Goal: Obtain resource: Obtain resource

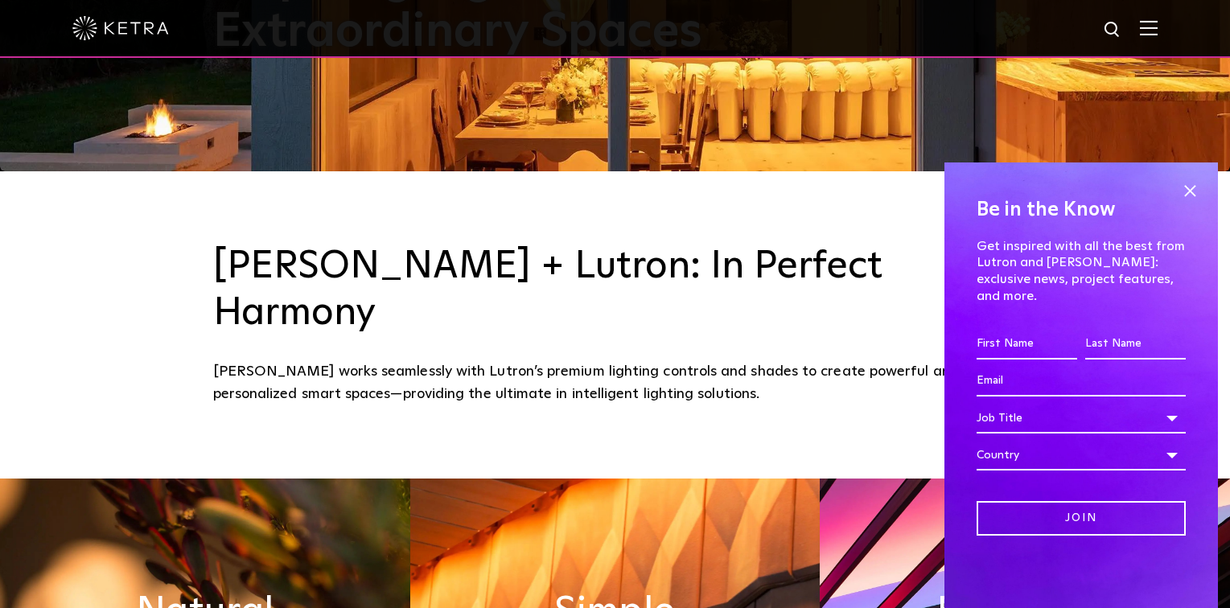
scroll to position [563, 0]
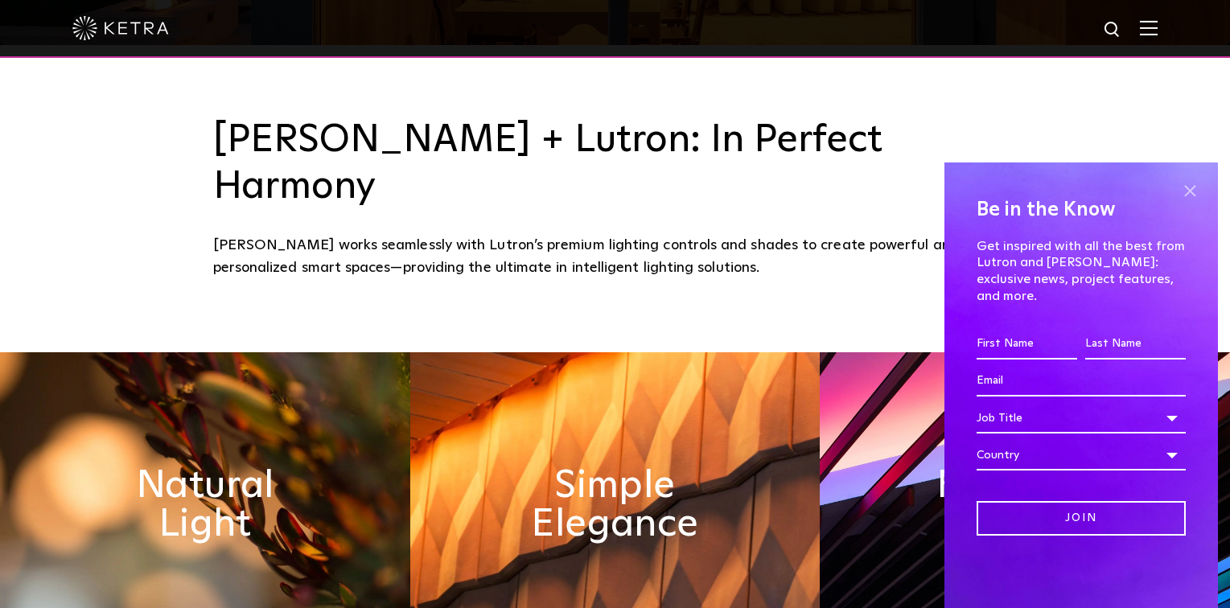
click at [1194, 203] on span at bounding box center [1190, 191] width 24 height 24
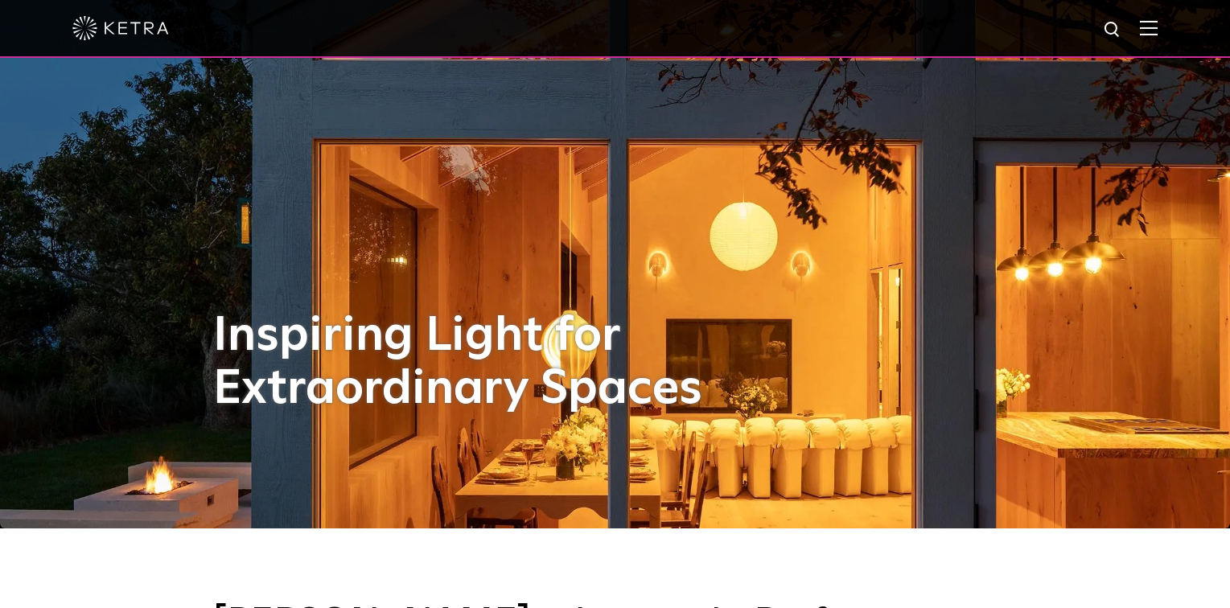
scroll to position [0, 0]
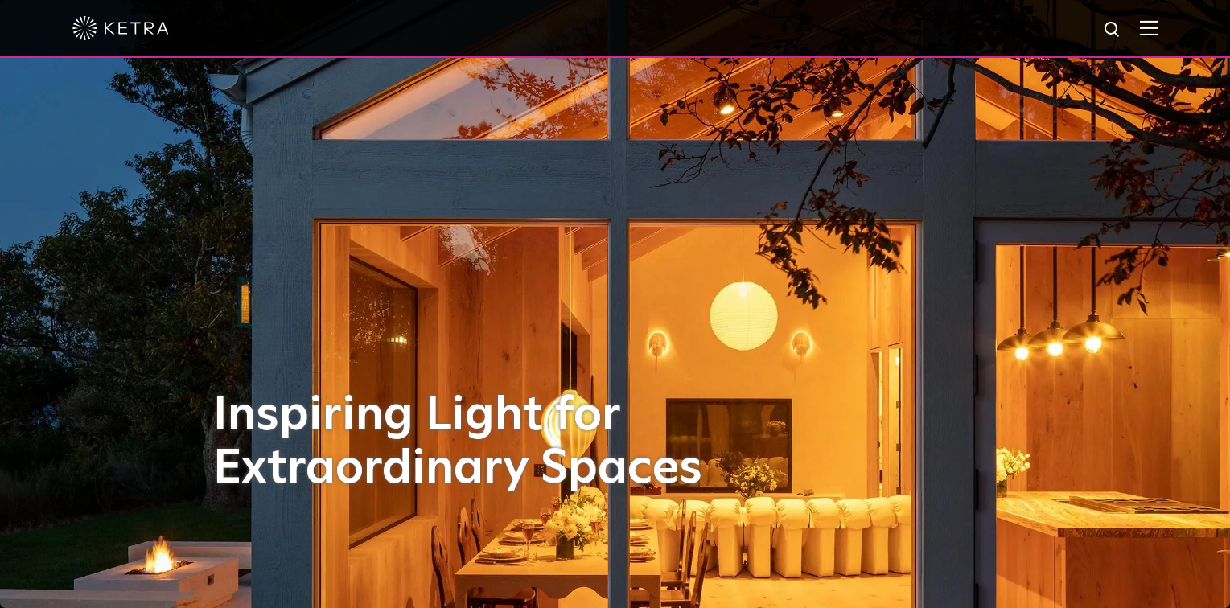
click at [1158, 31] on img at bounding box center [1149, 27] width 18 height 15
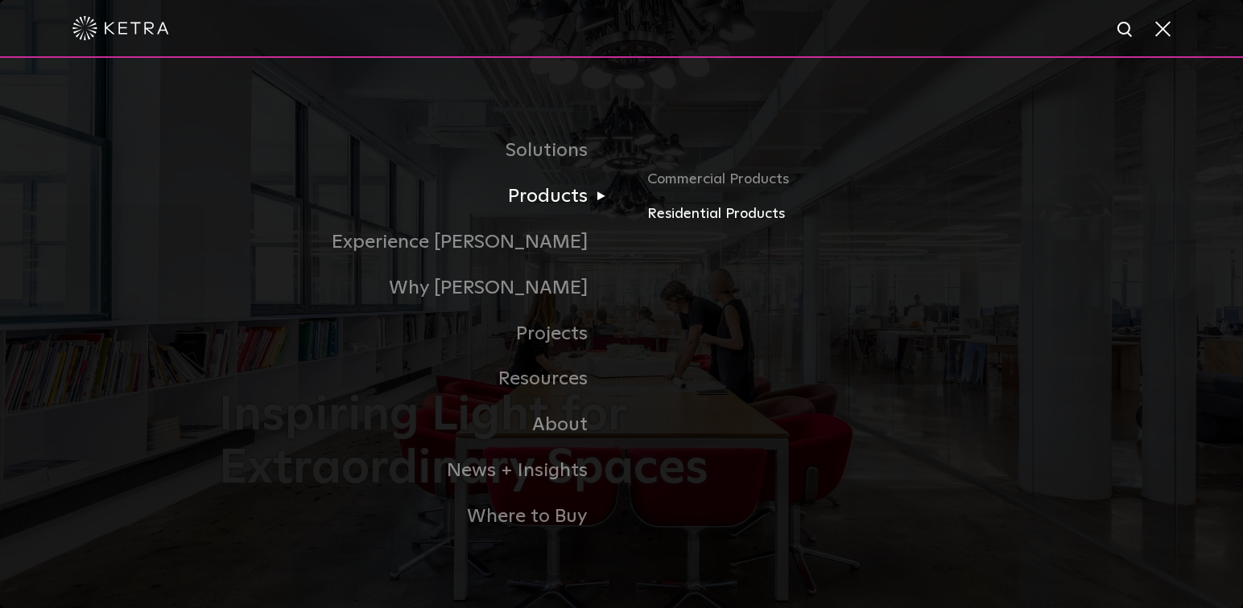
click at [707, 217] on link "Residential Products" at bounding box center [835, 214] width 377 height 23
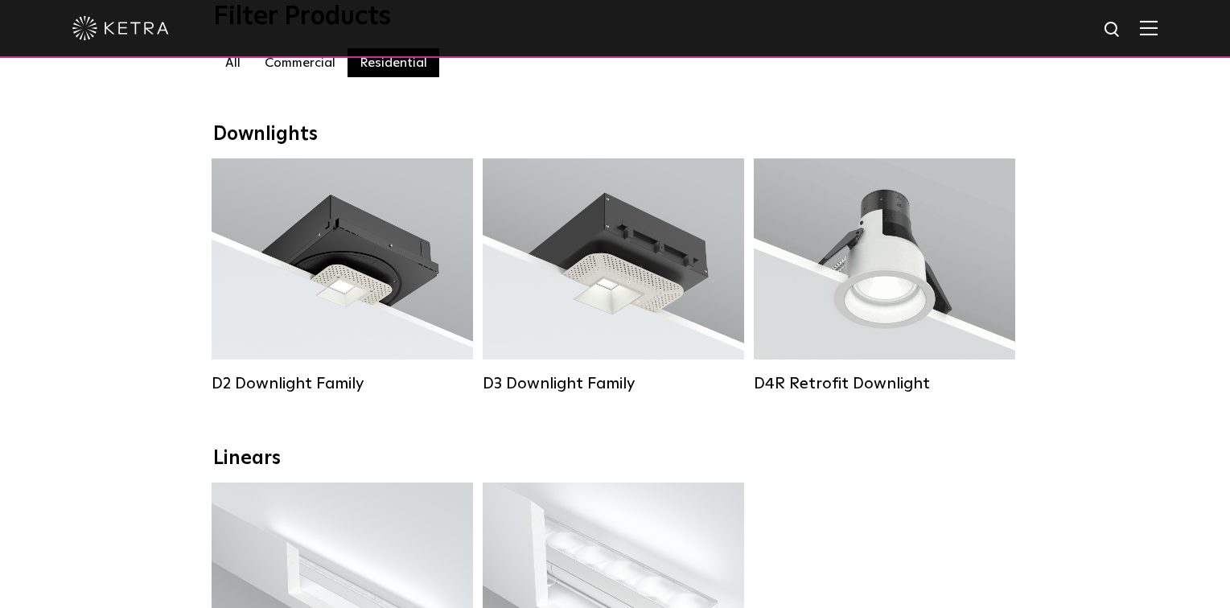
scroll to position [80, 0]
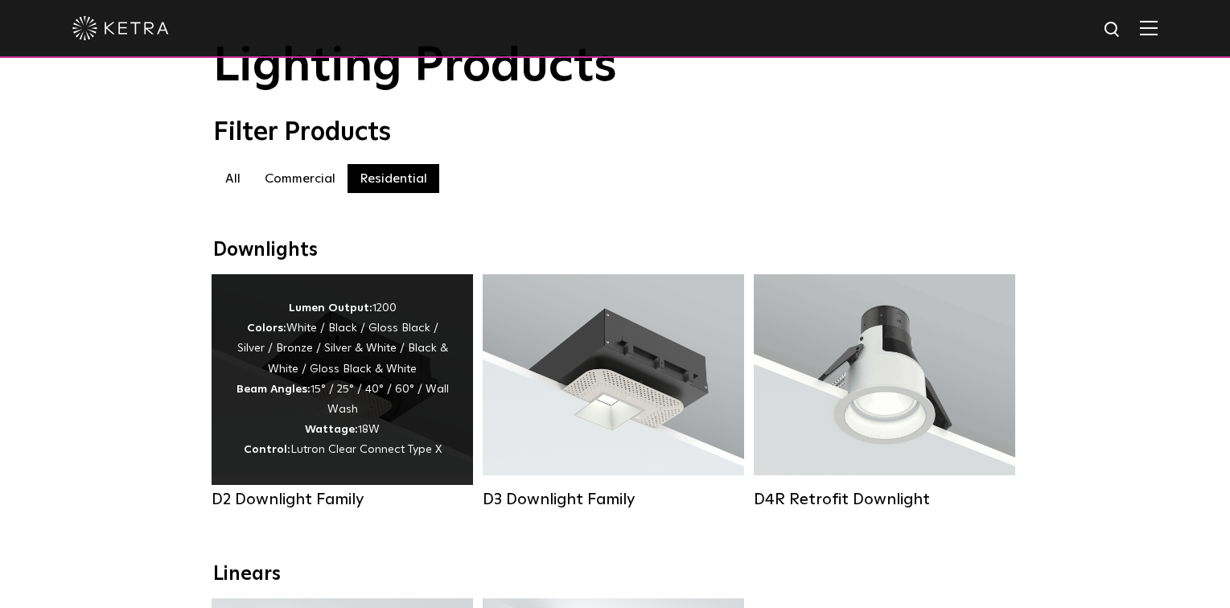
click at [340, 366] on div "Lumen Output: 1200 Colors: White / Black / Gloss Black / Silver / Bronze / Silv…" at bounding box center [342, 380] width 213 height 163
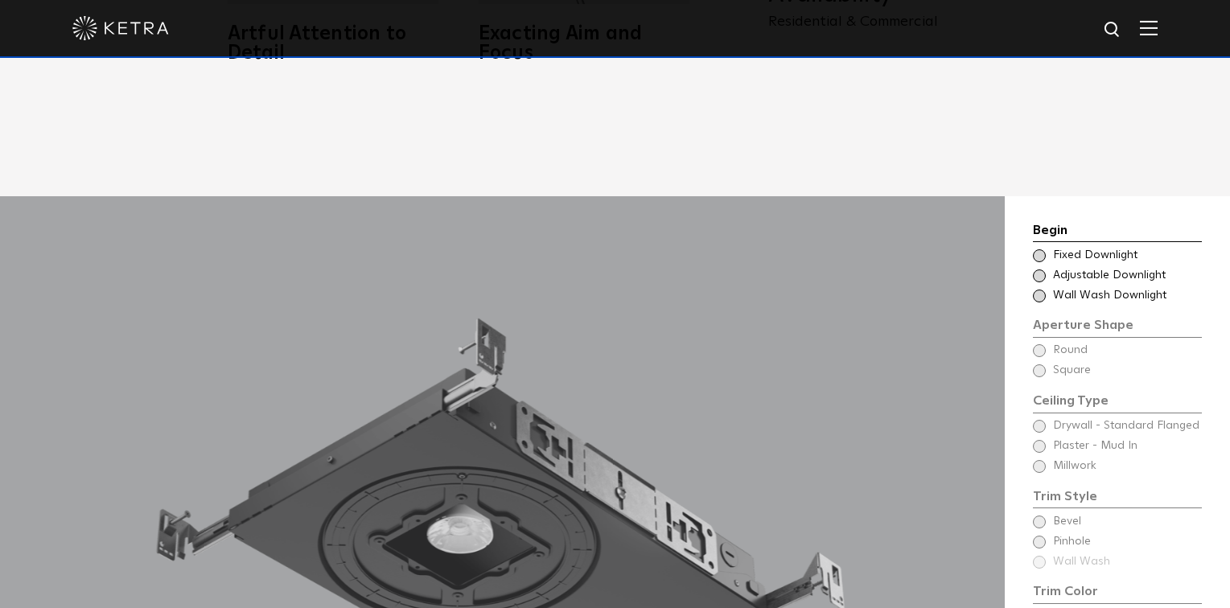
scroll to position [1207, 0]
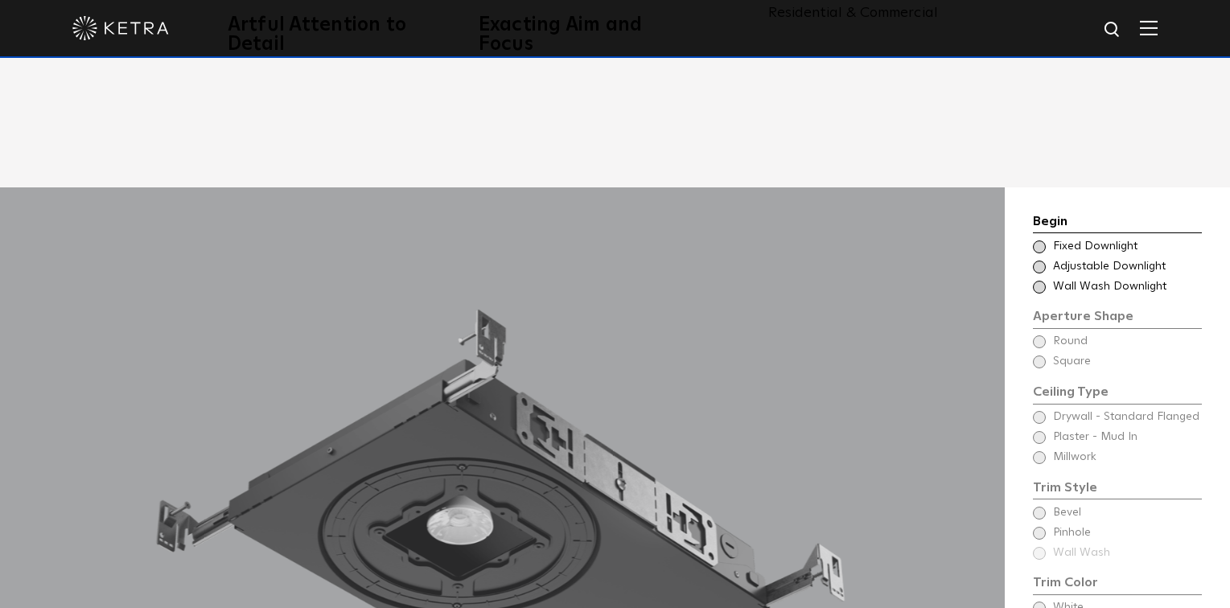
click at [1037, 261] on span at bounding box center [1039, 267] width 13 height 13
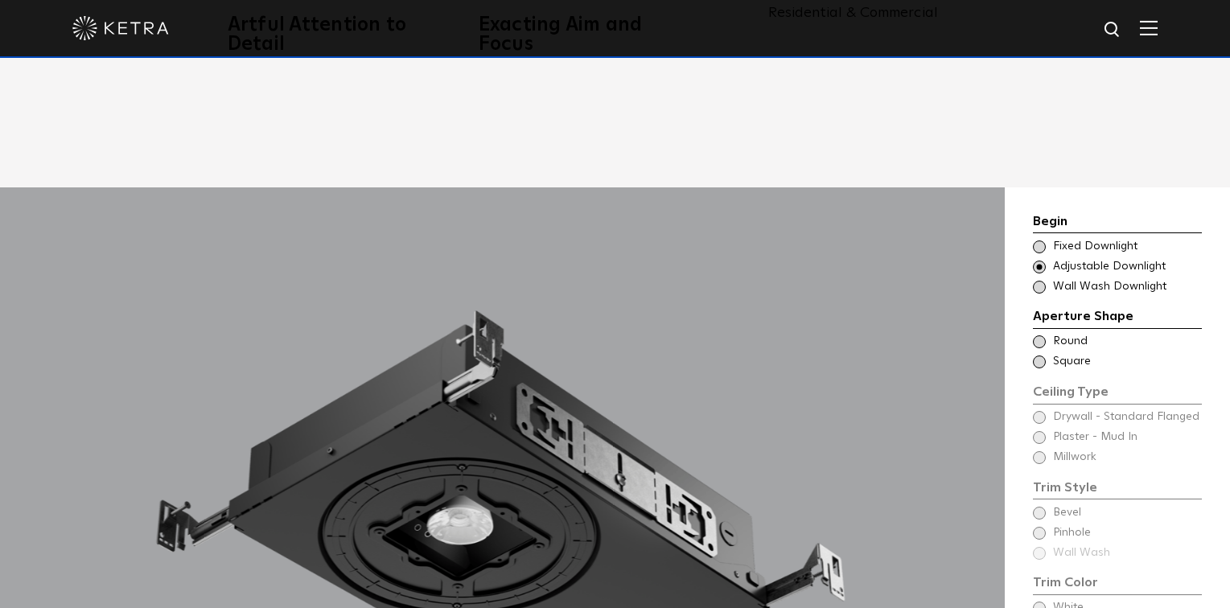
click at [1036, 336] on span at bounding box center [1039, 342] width 13 height 13
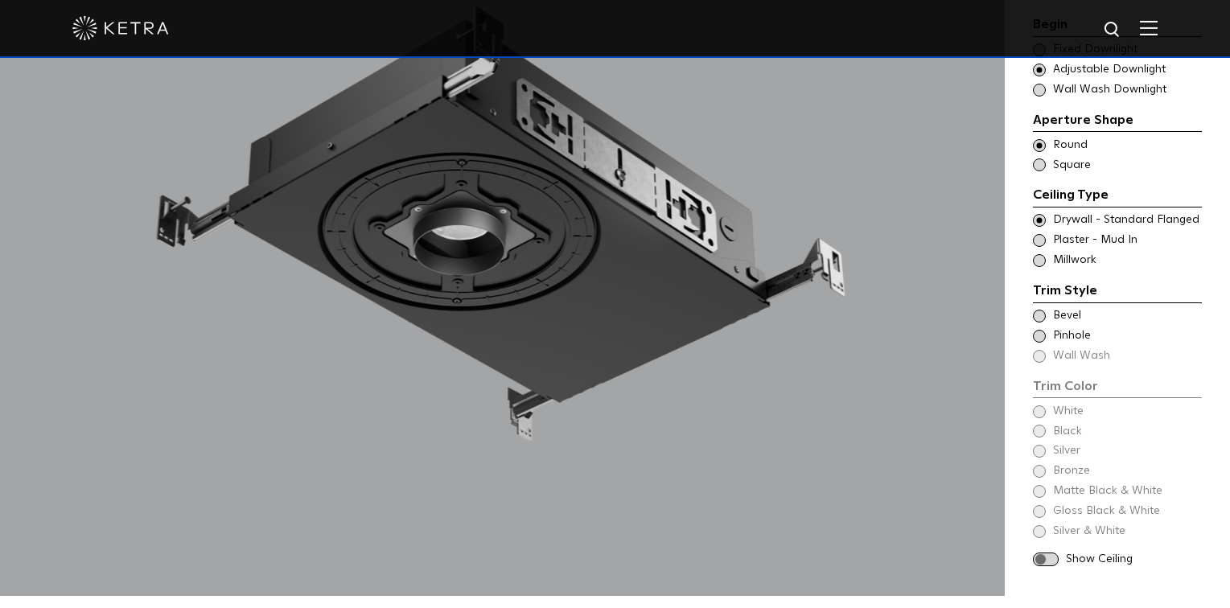
scroll to position [1529, 0]
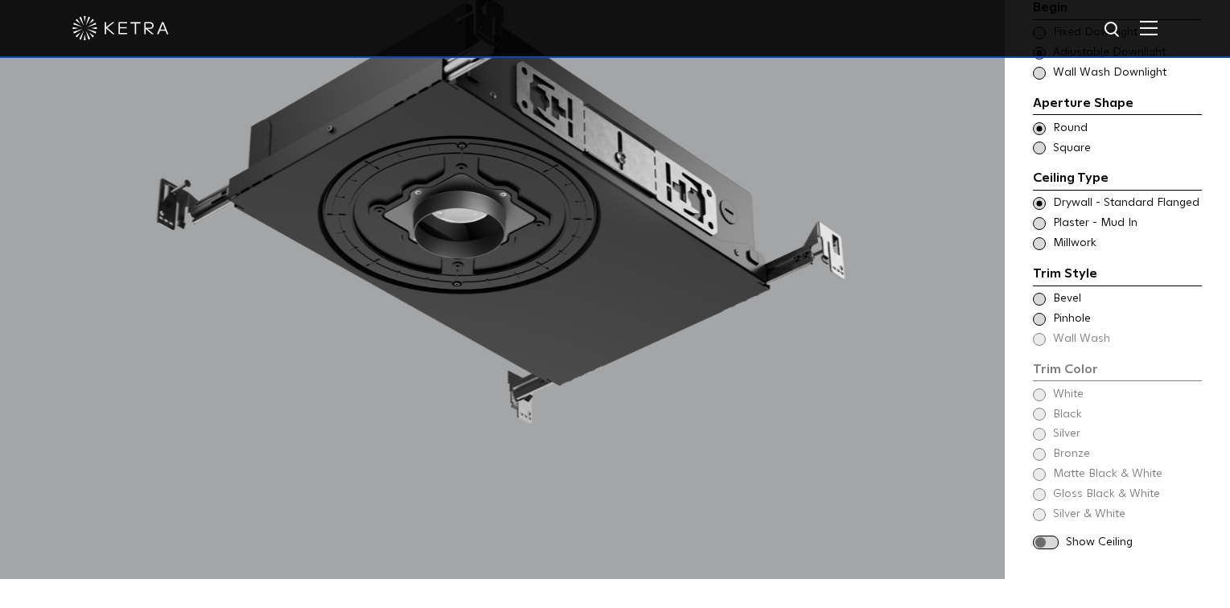
click at [1043, 293] on span at bounding box center [1039, 299] width 13 height 13
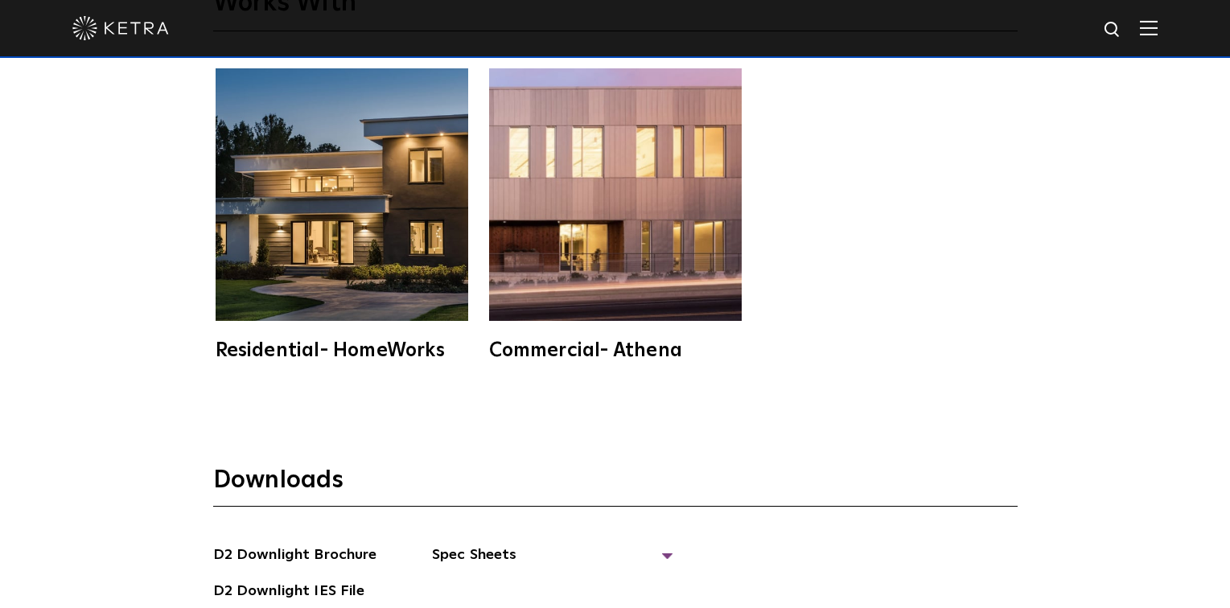
scroll to position [4104, 0]
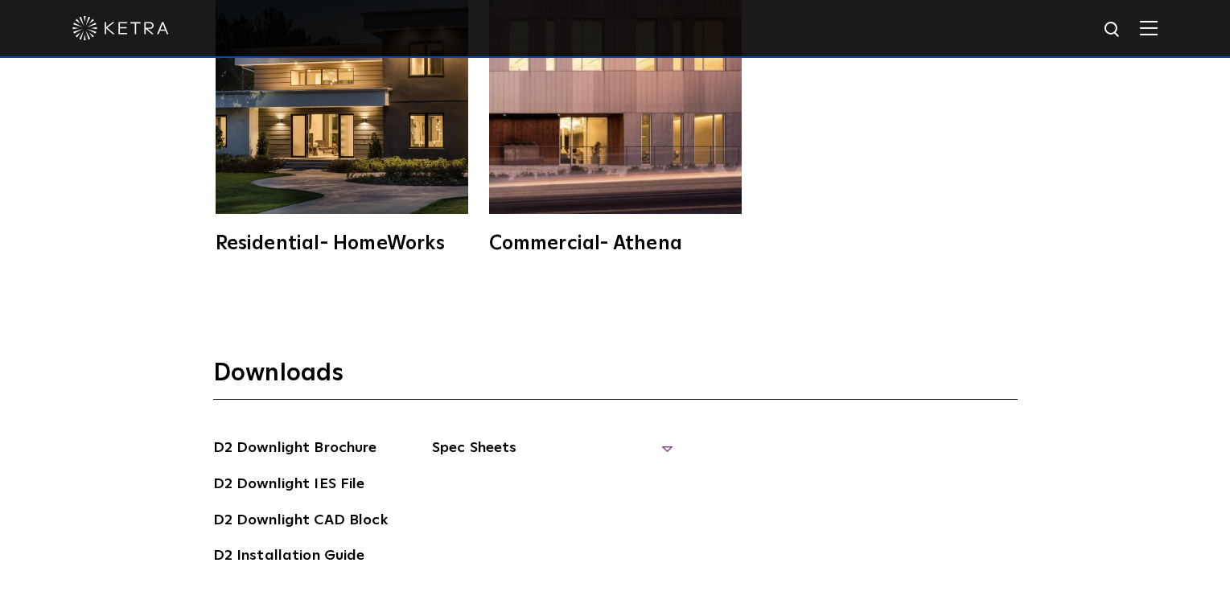
click at [479, 437] on span "Spec Sheets" at bounding box center [552, 454] width 241 height 35
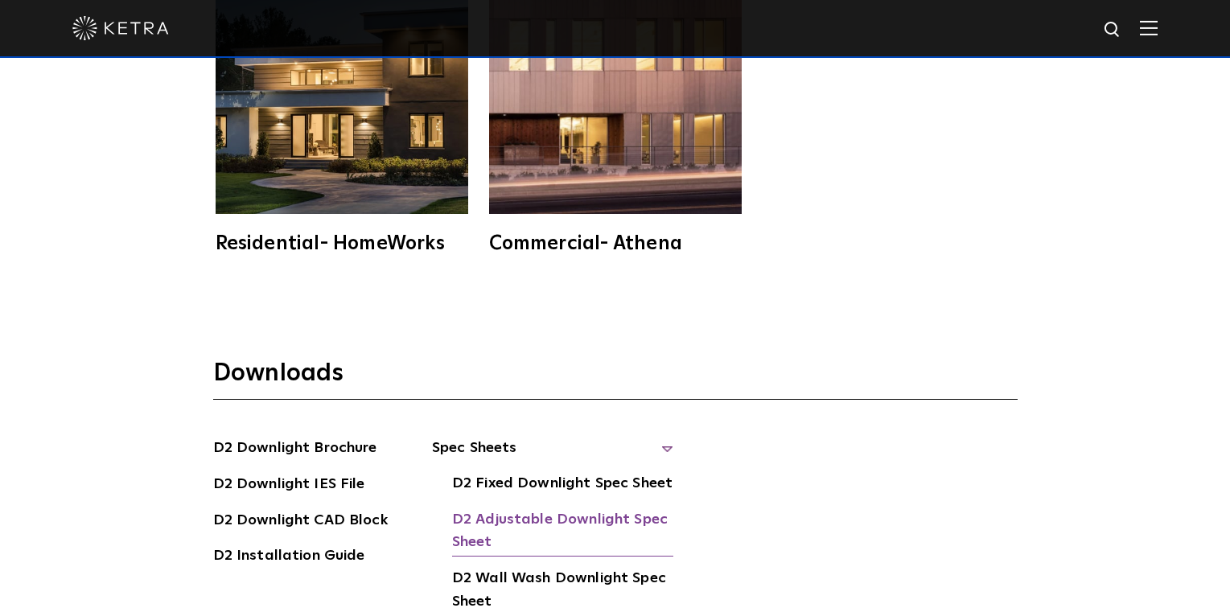
click at [598, 509] on link "D2 Adjustable Downlight Spec Sheet" at bounding box center [562, 533] width 221 height 49
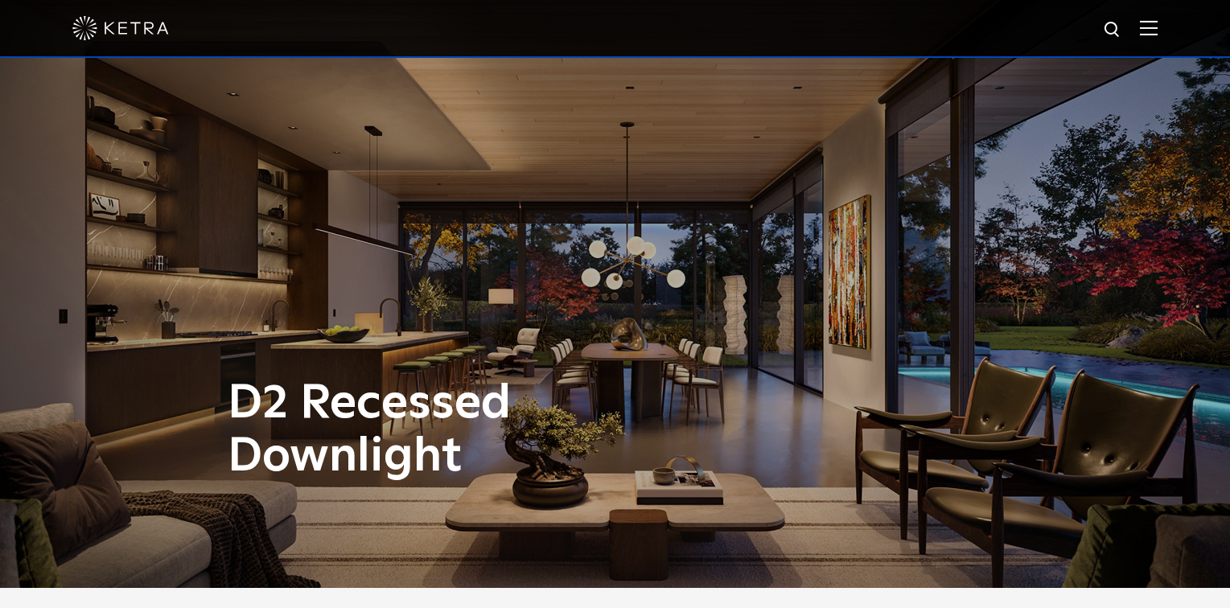
scroll to position [0, 0]
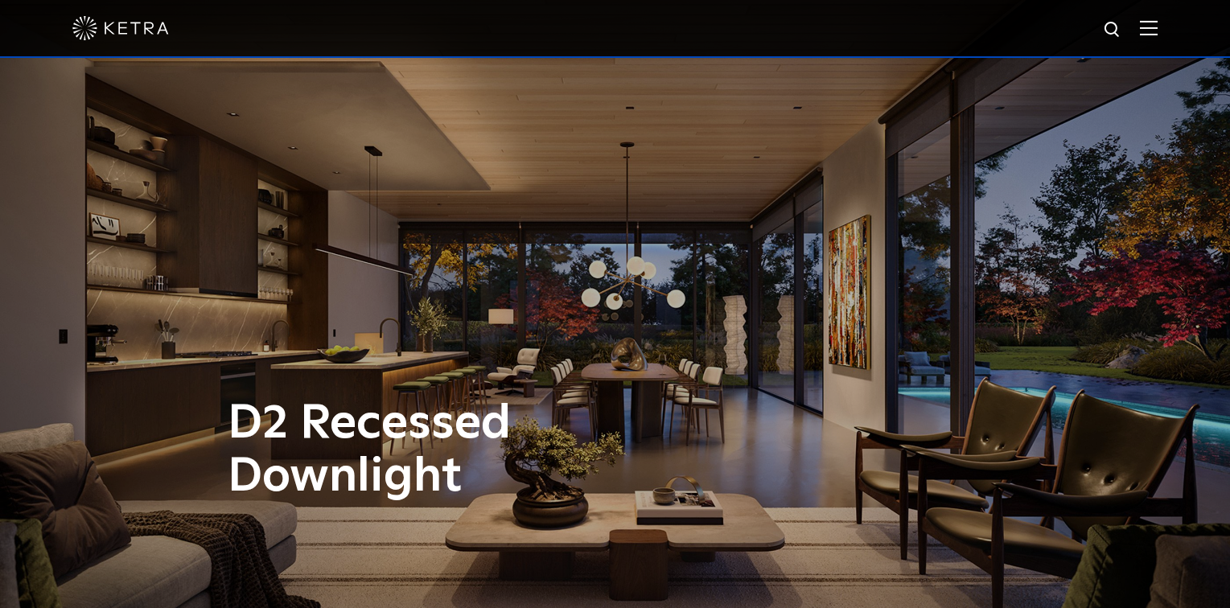
click at [1158, 30] on img at bounding box center [1149, 27] width 18 height 15
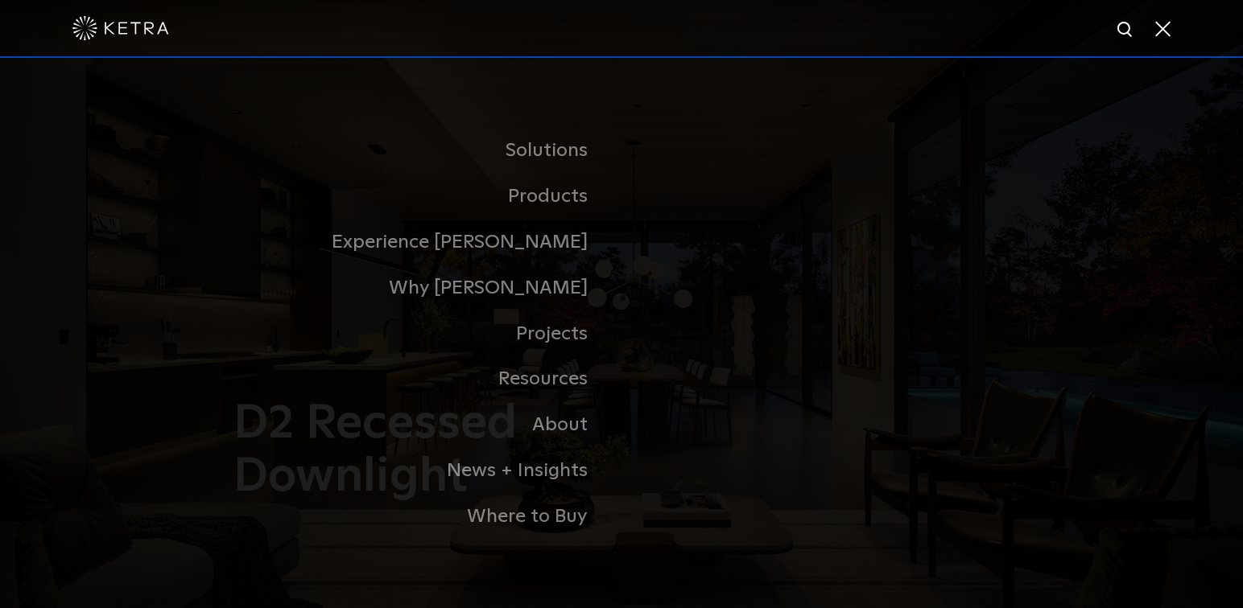
click at [1160, 30] on span at bounding box center [1161, 28] width 18 height 16
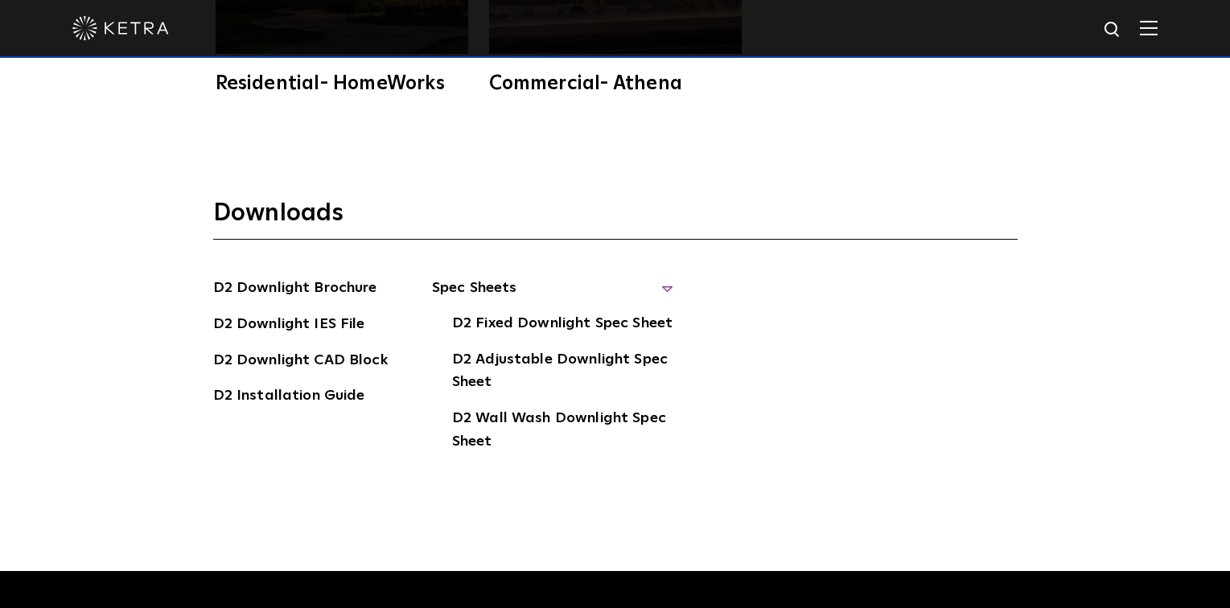
scroll to position [4265, 0]
click at [517, 348] on link "D2 Adjustable Downlight Spec Sheet" at bounding box center [562, 372] width 221 height 49
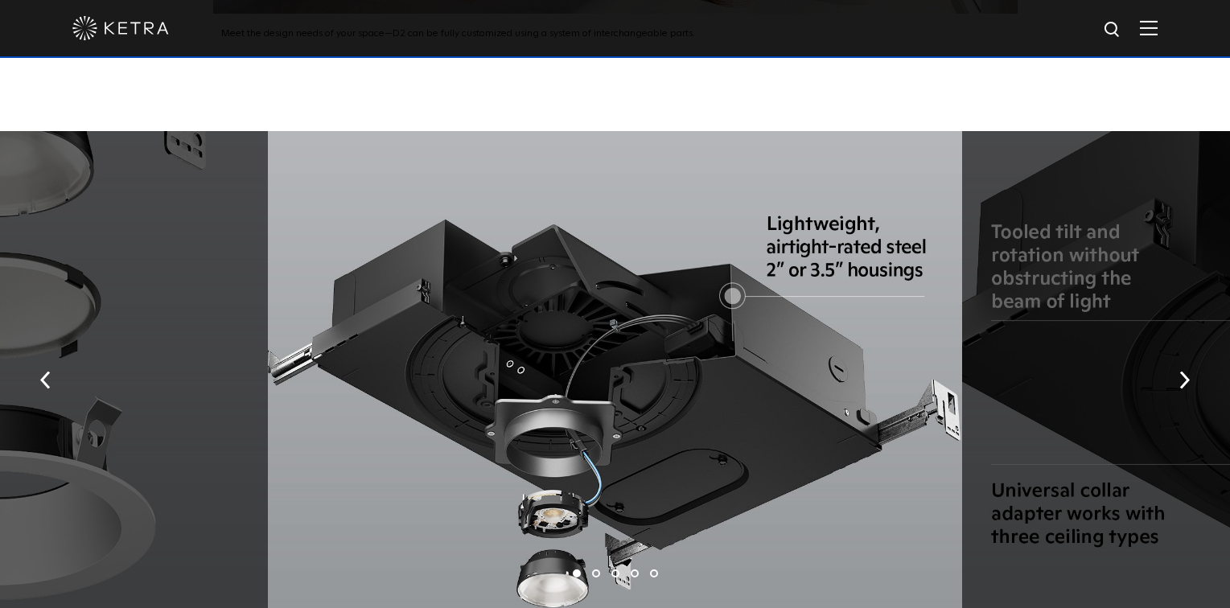
scroll to position [2575, 0]
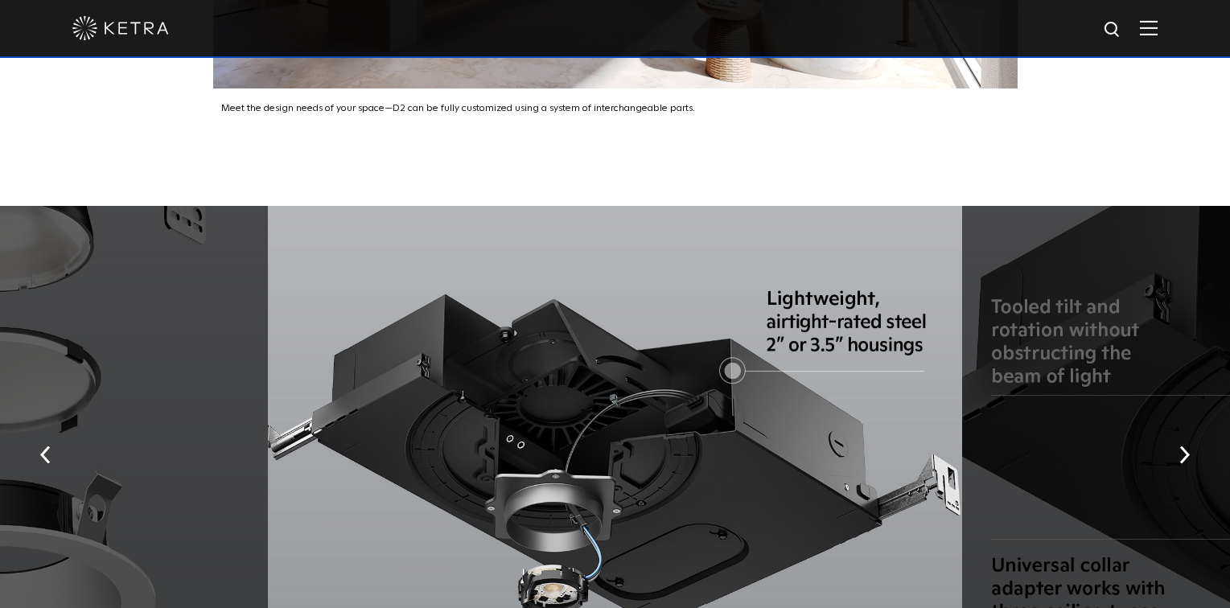
click at [1158, 39] on div at bounding box center [615, 28] width 1086 height 56
click at [1158, 30] on img at bounding box center [1149, 27] width 18 height 15
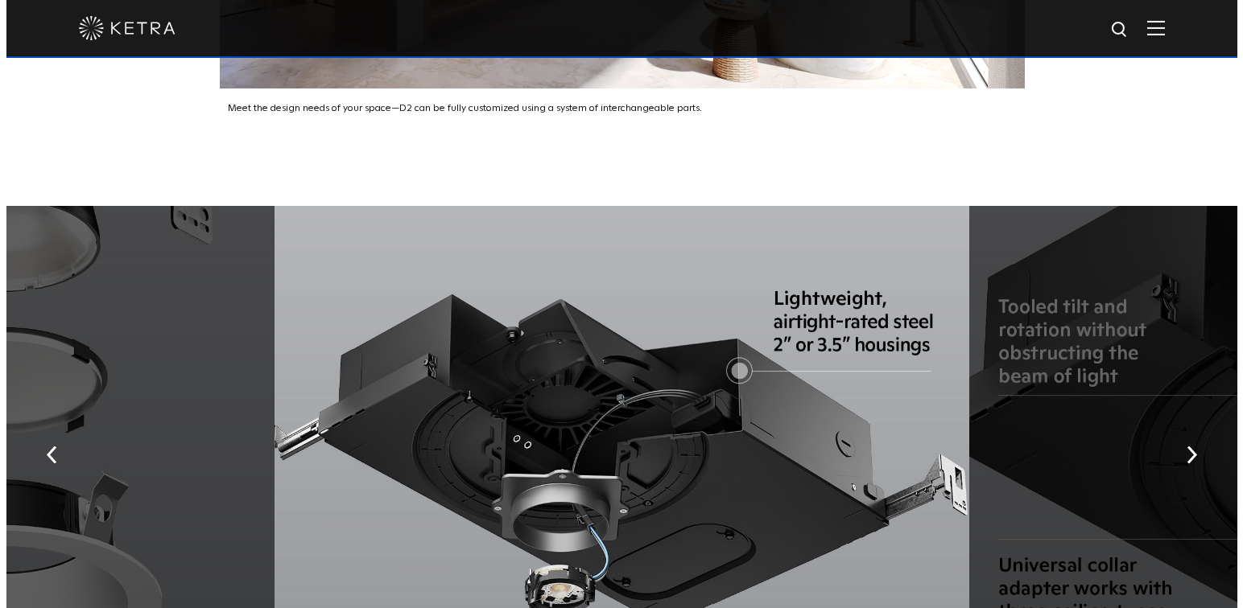
scroll to position [2582, 0]
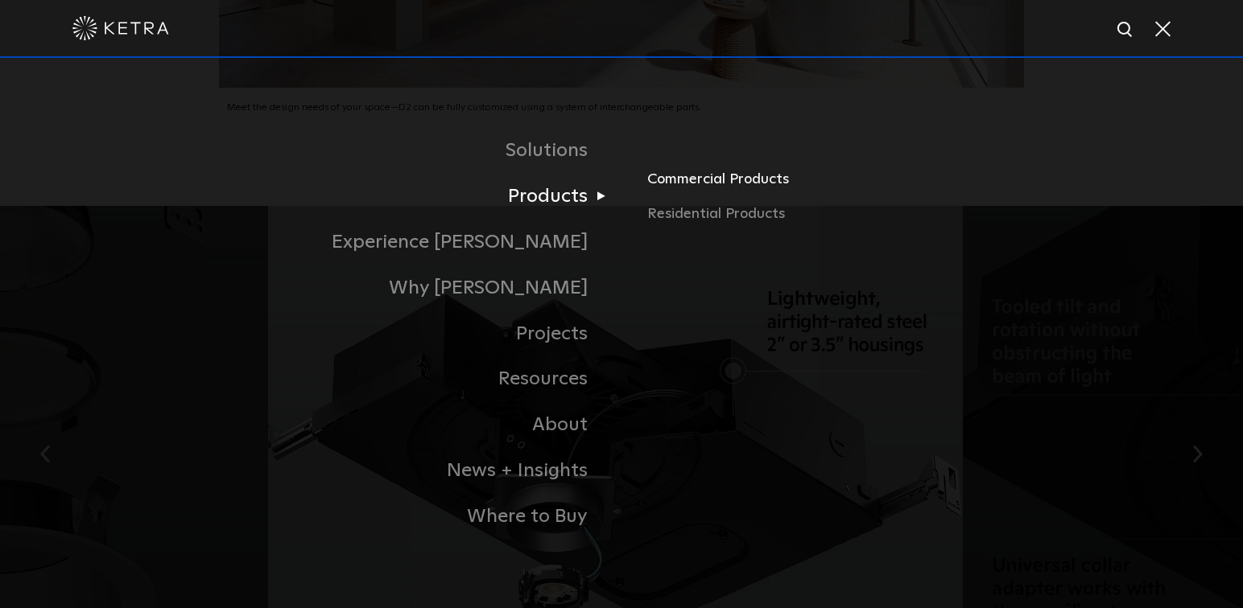
click at [706, 179] on link "Commercial Products" at bounding box center [835, 184] width 377 height 35
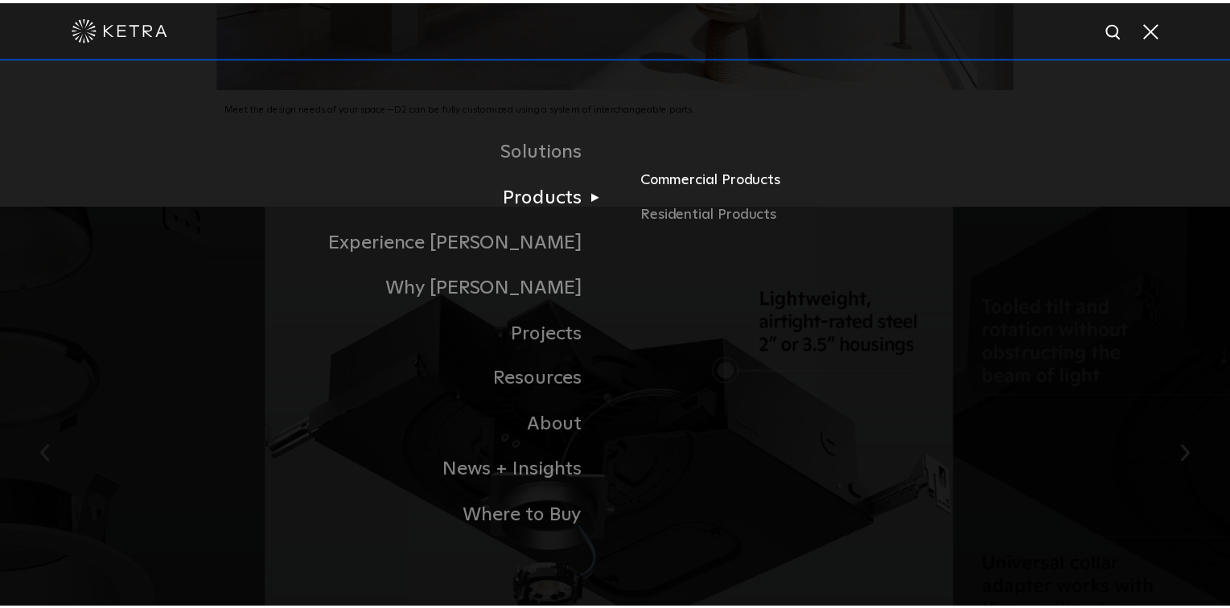
scroll to position [2575, 0]
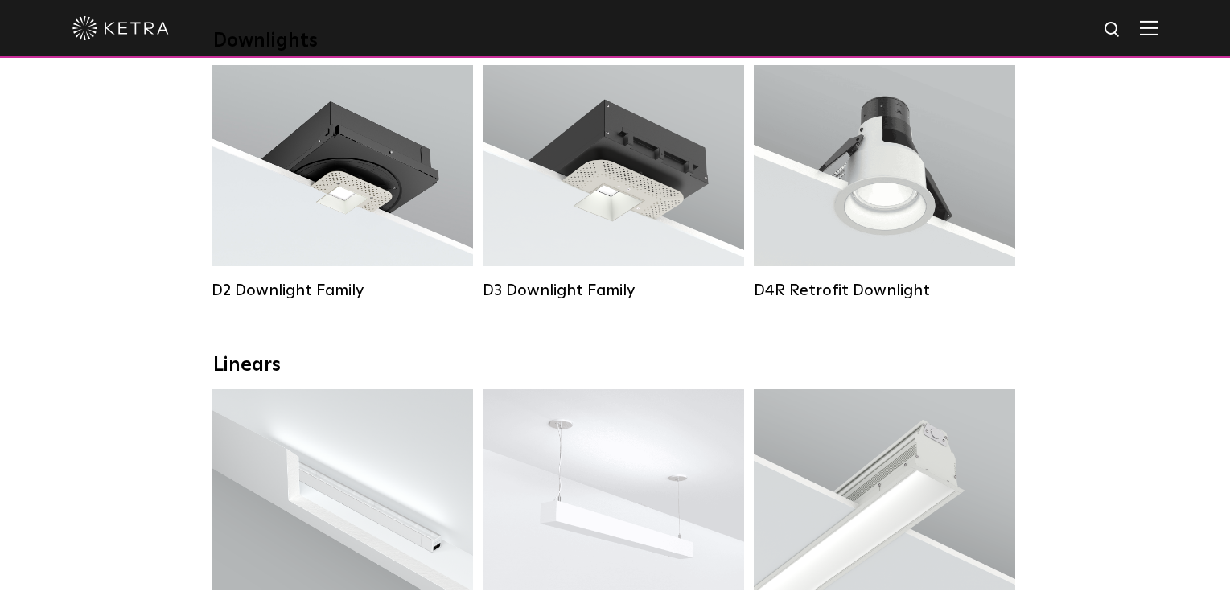
scroll to position [322, 0]
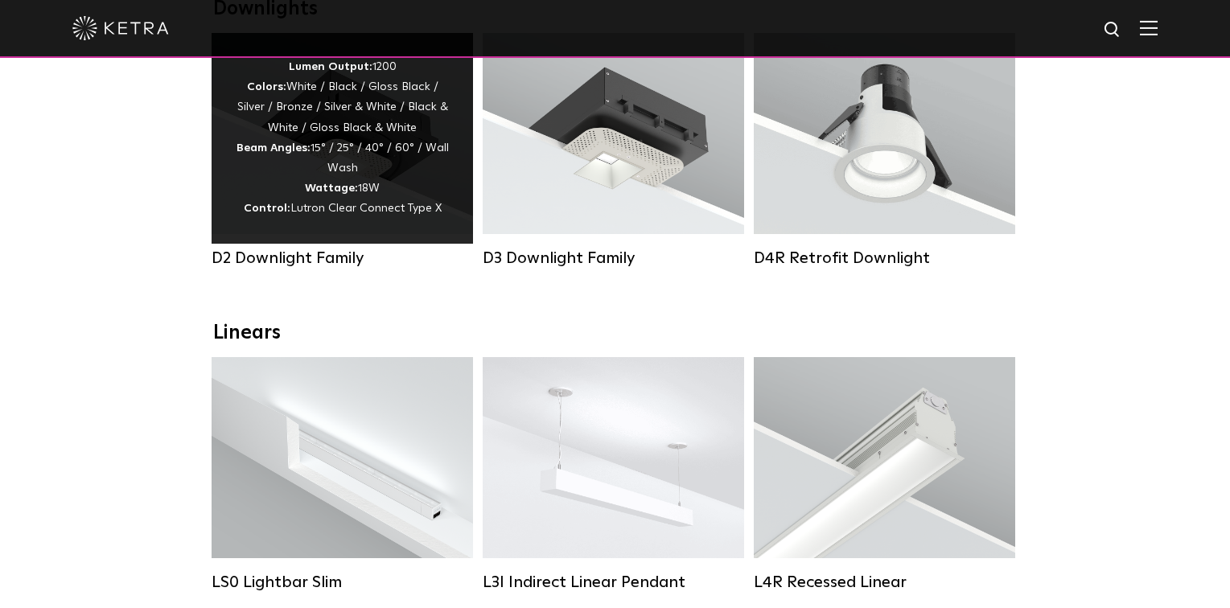
click at [403, 183] on div "Lumen Output: 1200 Colors: White / Black / Gloss Black / Silver / Bronze / Silv…" at bounding box center [342, 138] width 213 height 163
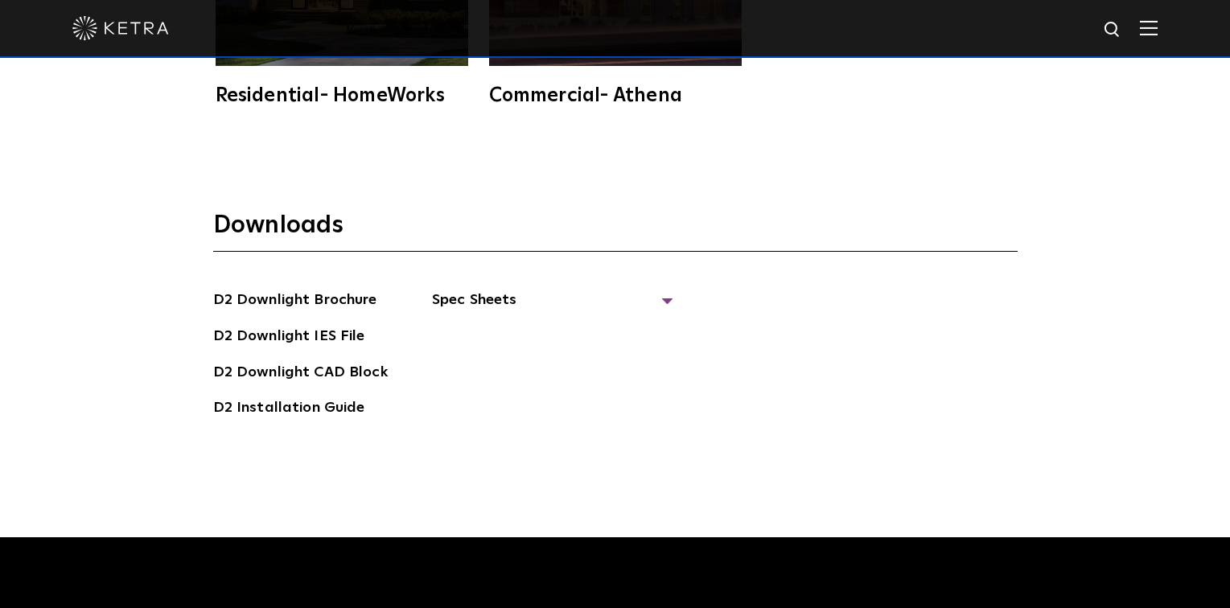
scroll to position [4265, 0]
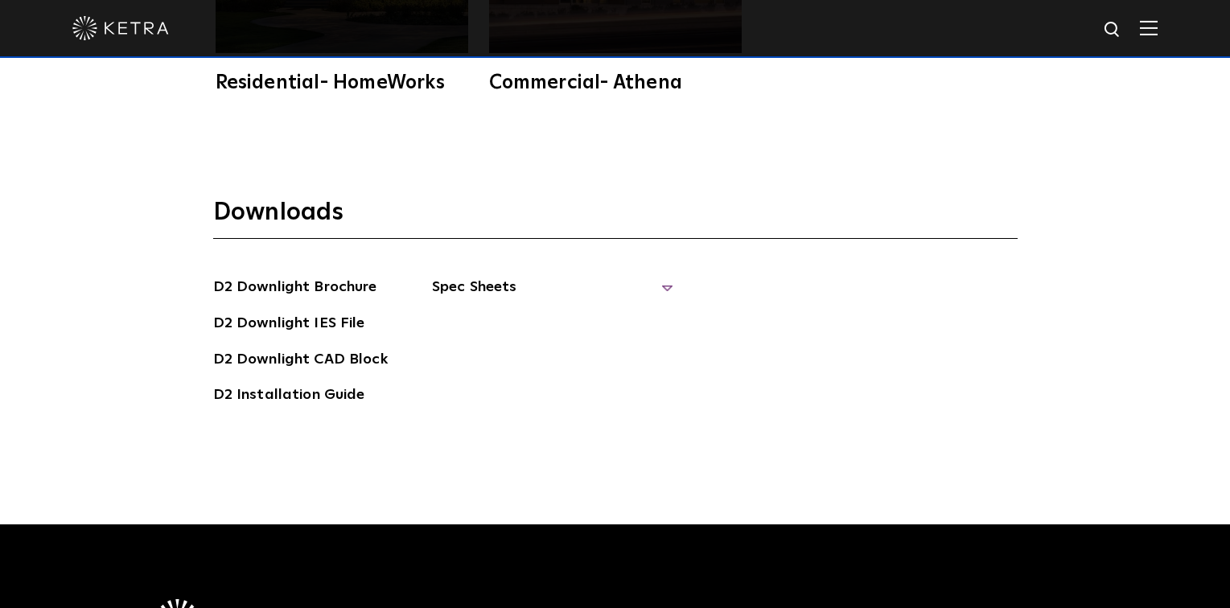
click at [487, 276] on span "Spec Sheets" at bounding box center [552, 293] width 241 height 35
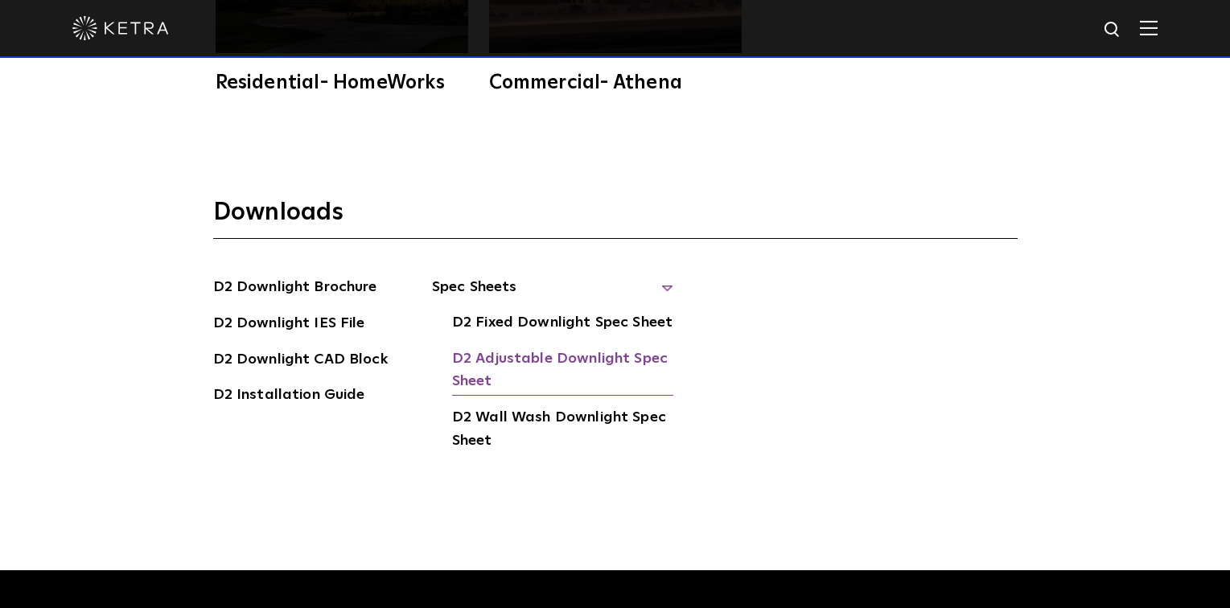
click at [567, 348] on link "D2 Adjustable Downlight Spec Sheet" at bounding box center [562, 372] width 221 height 49
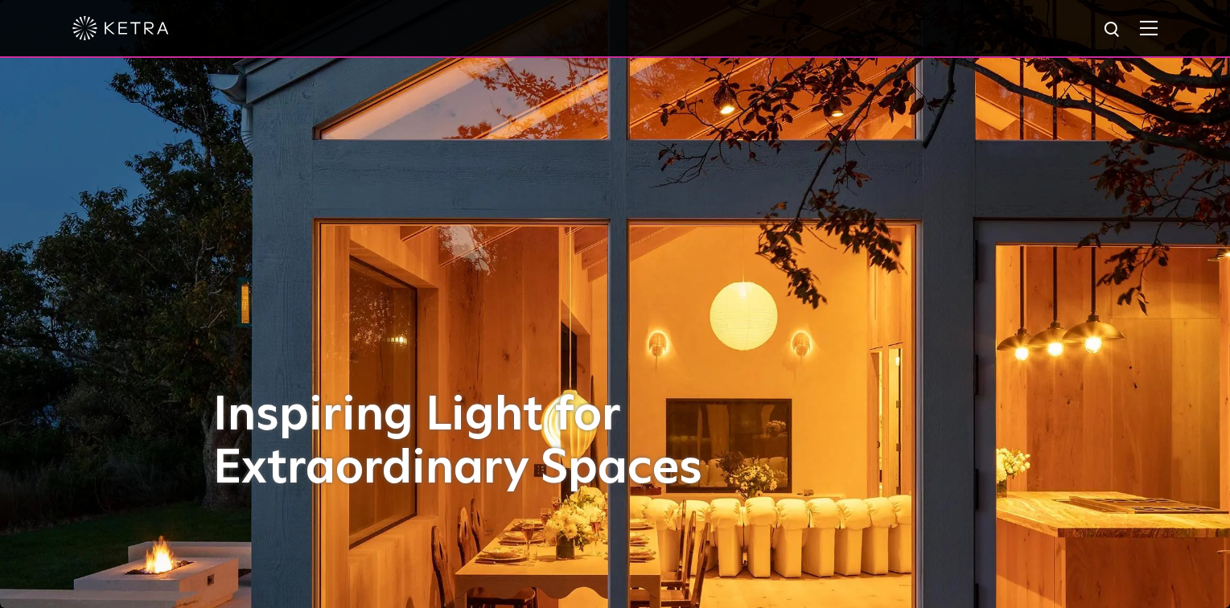
click at [1158, 27] on img at bounding box center [1149, 27] width 18 height 15
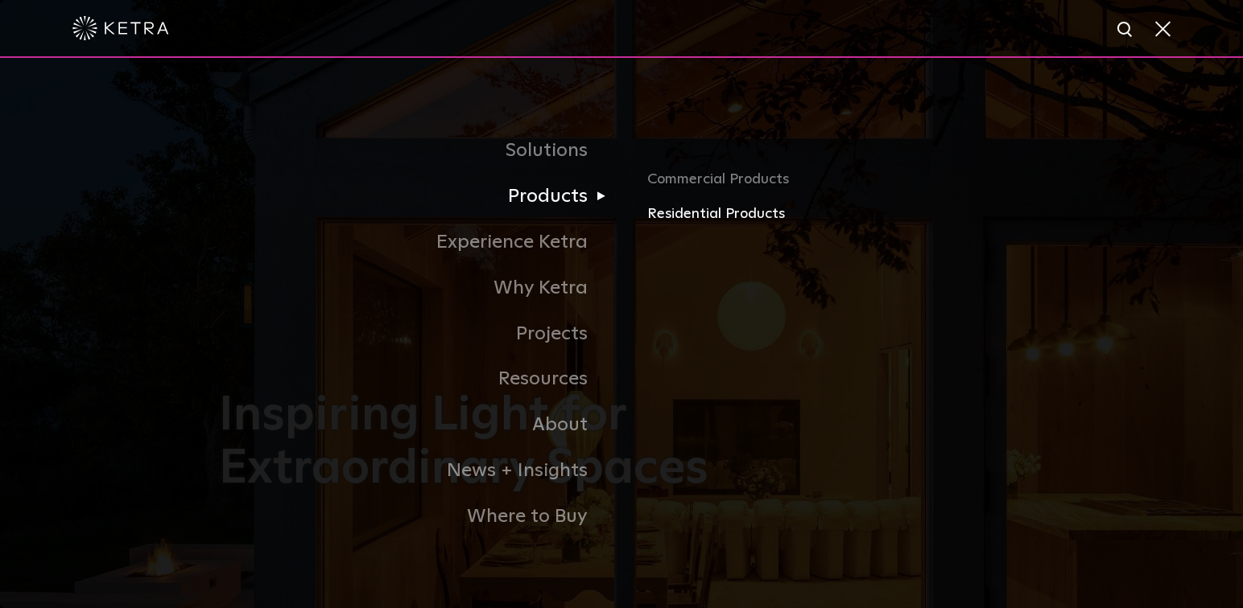
click at [732, 218] on link "Residential Products" at bounding box center [835, 214] width 377 height 23
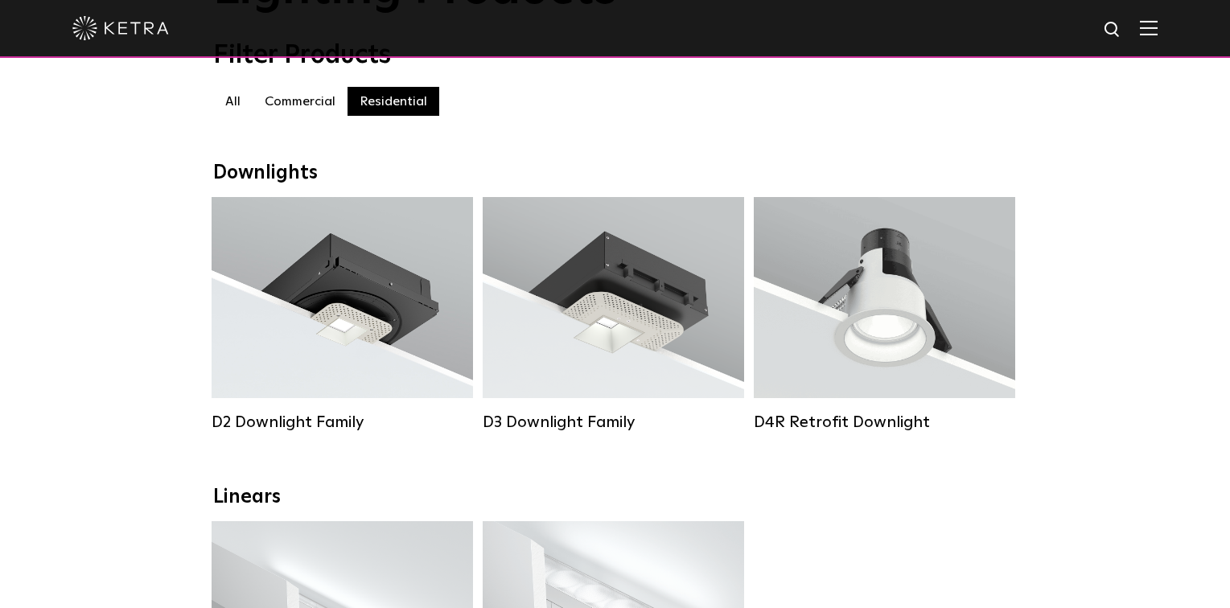
scroll to position [161, 0]
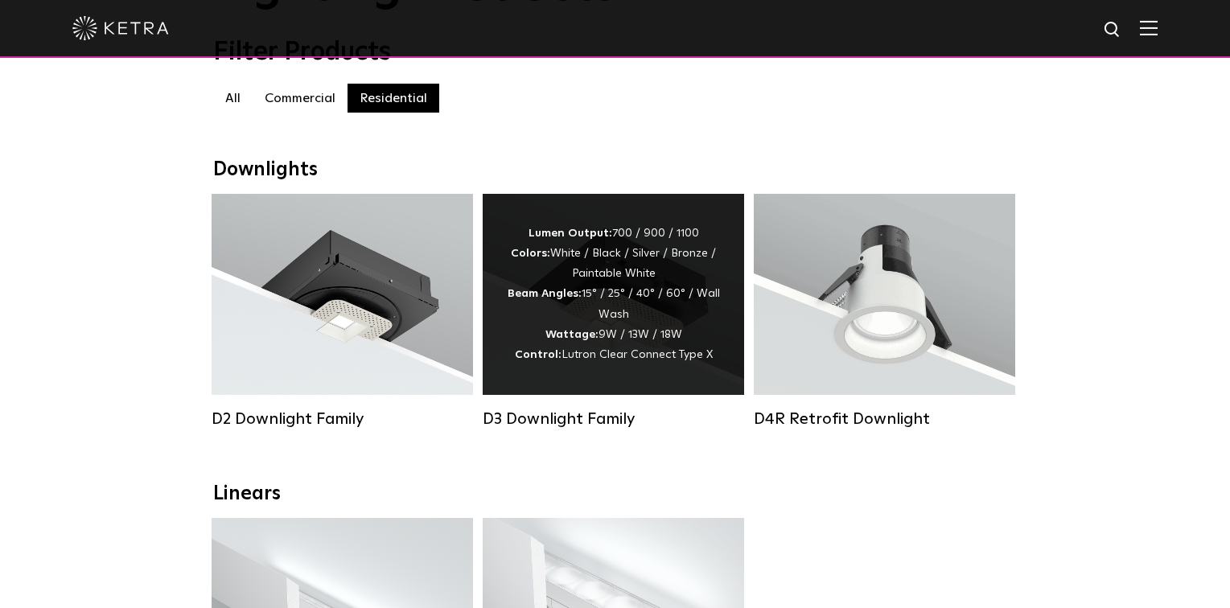
click at [648, 253] on div "Lumen Output: 700 / 900 / 1100 Colors: White / Black / Silver / Bronze / Painta…" at bounding box center [613, 295] width 213 height 142
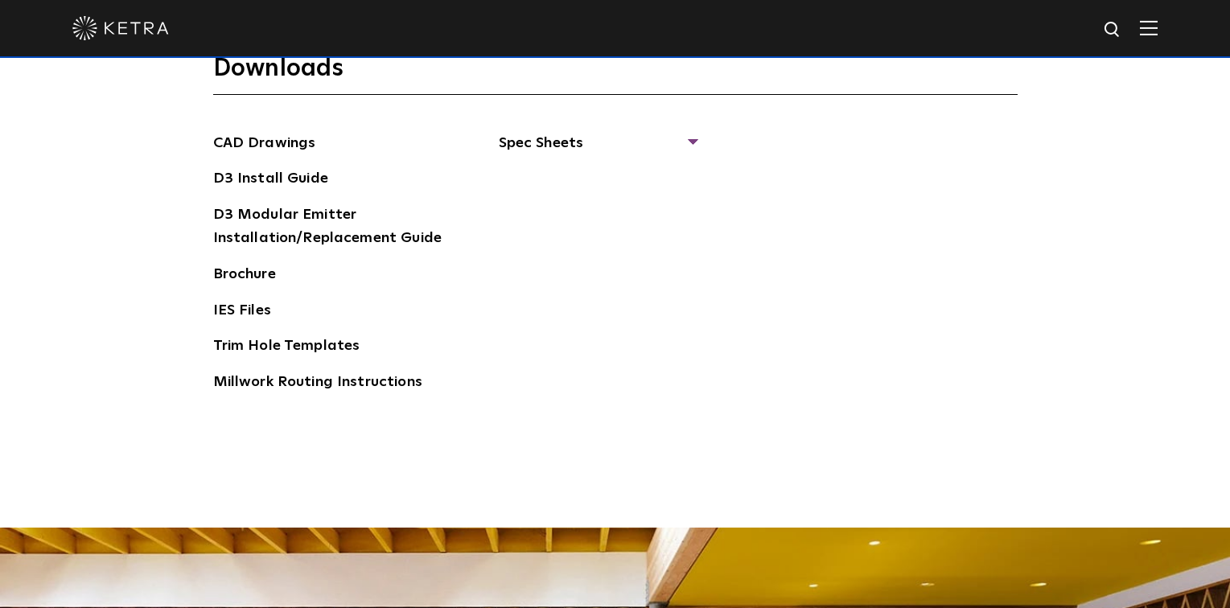
scroll to position [2495, 0]
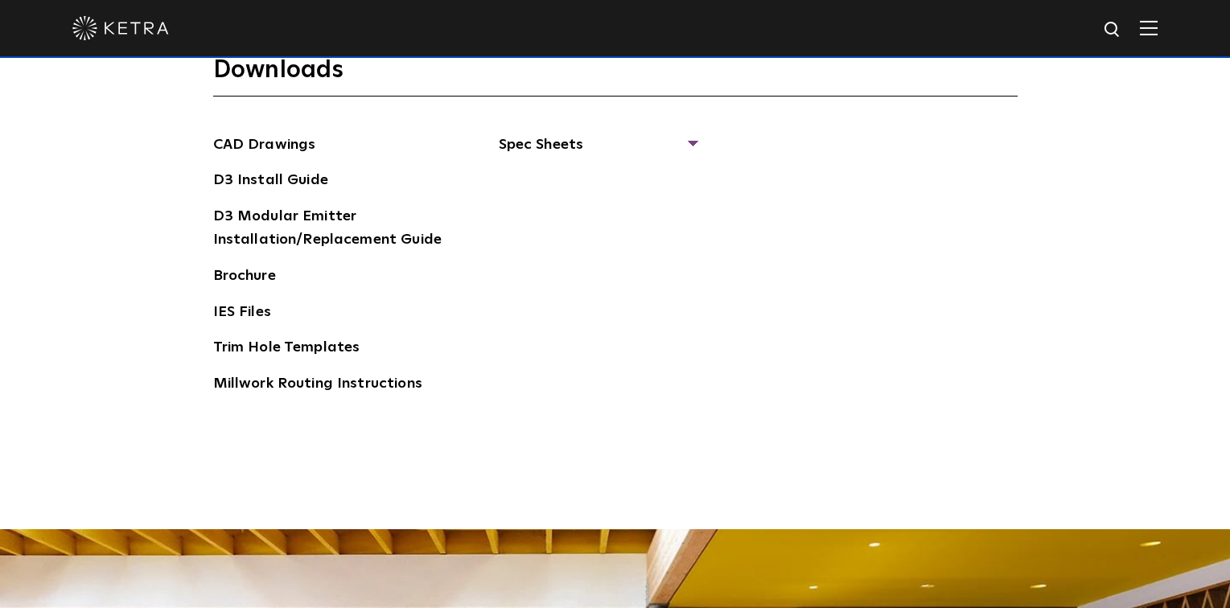
click at [696, 142] on div "CAD Drawings D3 Install Guide D3 Modular Emitter Installation/Replacement Guide…" at bounding box center [615, 271] width 805 height 275
click at [687, 139] on span "Spec Sheets" at bounding box center [597, 151] width 197 height 35
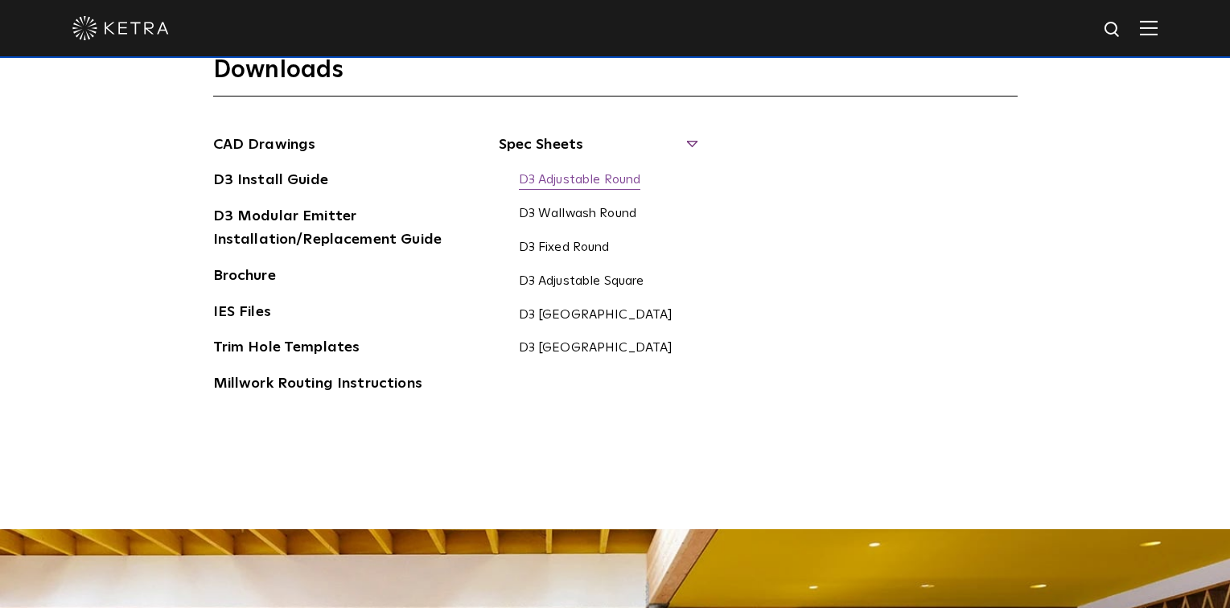
click at [591, 180] on link "D3 Adjustable Round" at bounding box center [580, 181] width 122 height 18
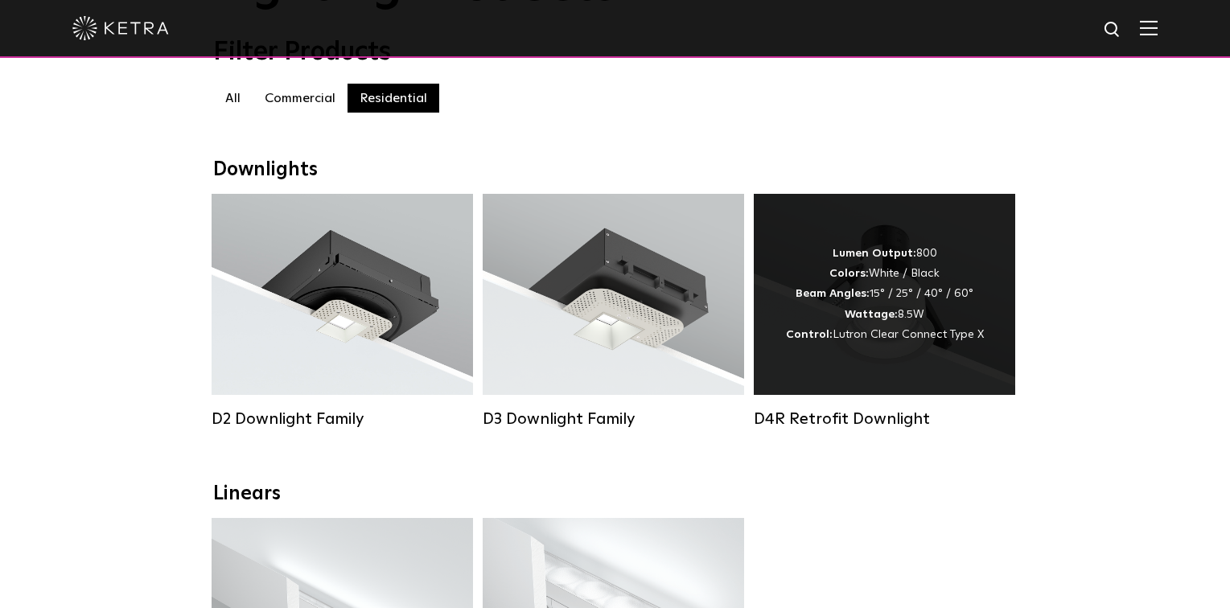
click at [904, 313] on div "Lumen Output: 800 Colors: White / Black Beam Angles: 15° / 25° / 40° / 60° Watt…" at bounding box center [885, 294] width 198 height 101
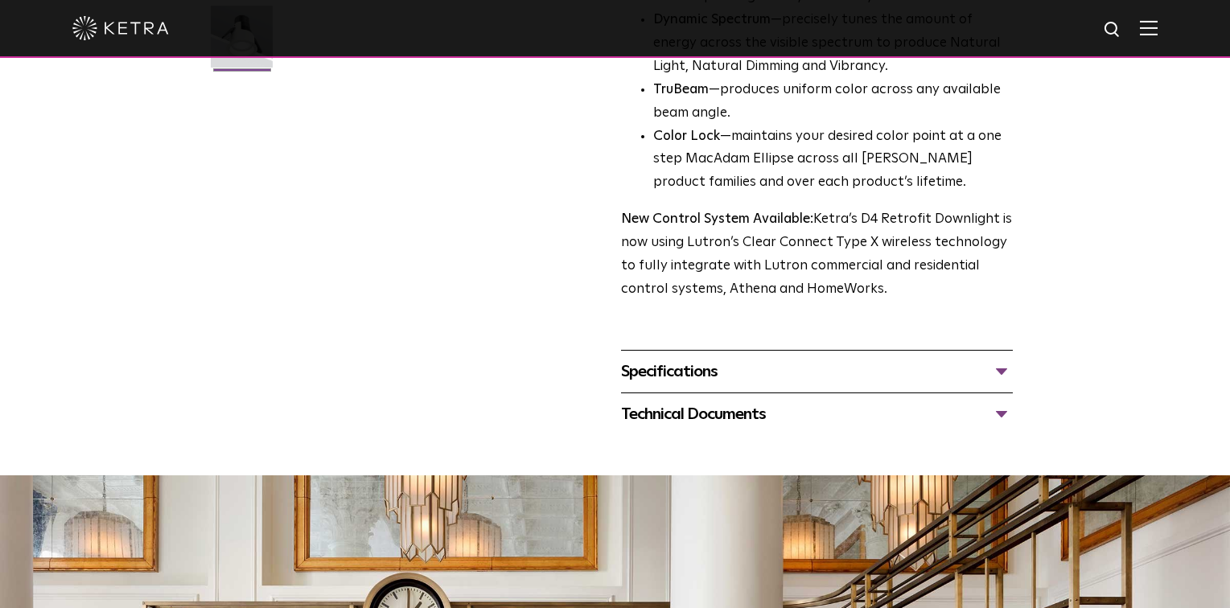
scroll to position [563, 0]
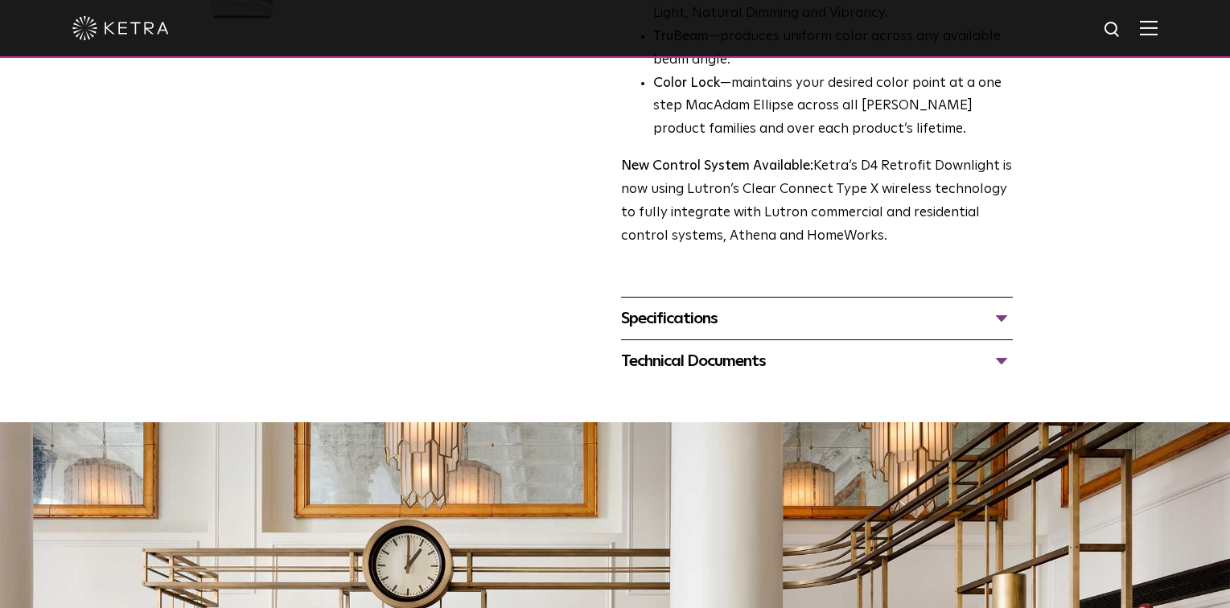
click at [1008, 323] on div "Specifications" at bounding box center [817, 319] width 392 height 26
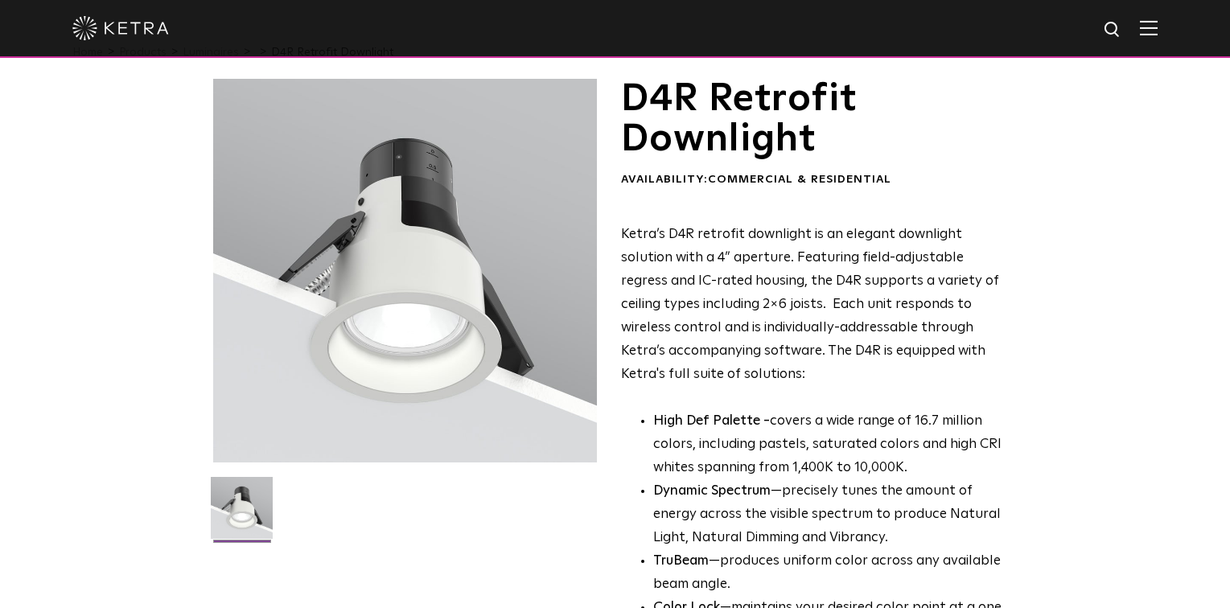
scroll to position [0, 0]
